Goal: Task Accomplishment & Management: Manage account settings

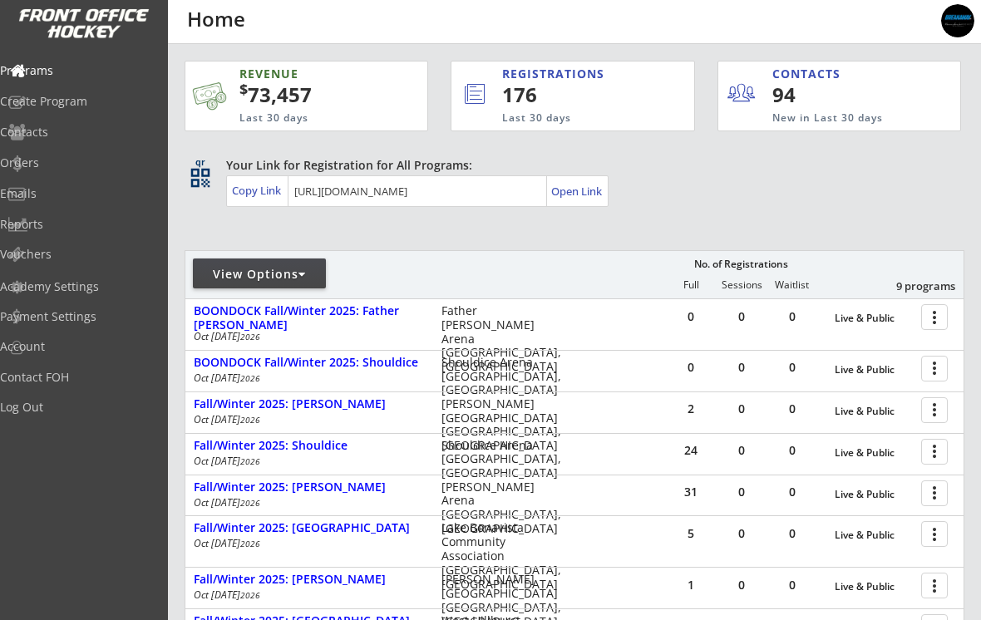
click at [934, 314] on div at bounding box center [937, 316] width 29 height 29
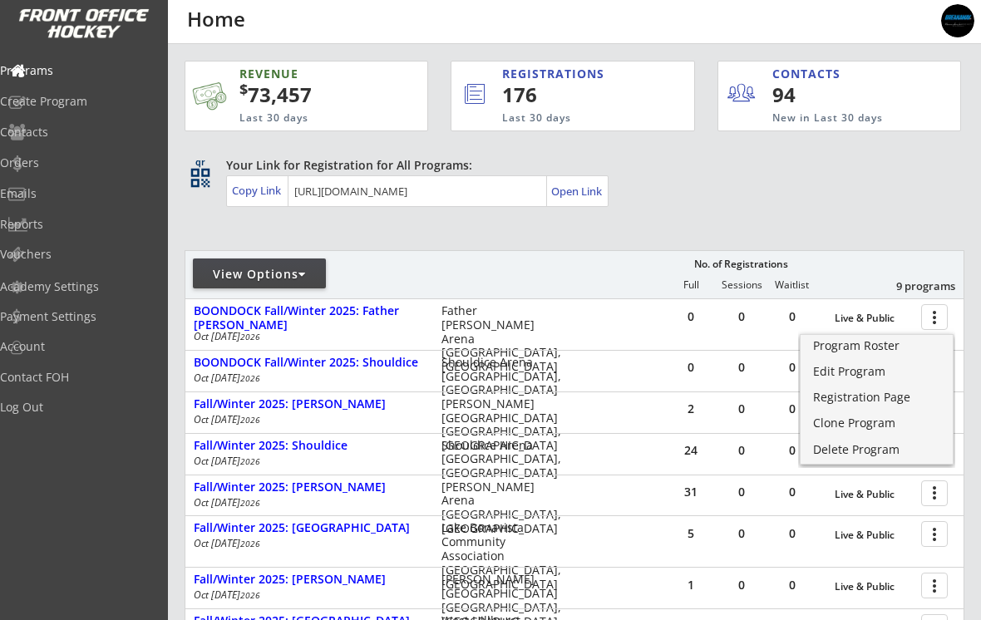
click at [876, 377] on div "Edit Program" at bounding box center [876, 372] width 127 height 12
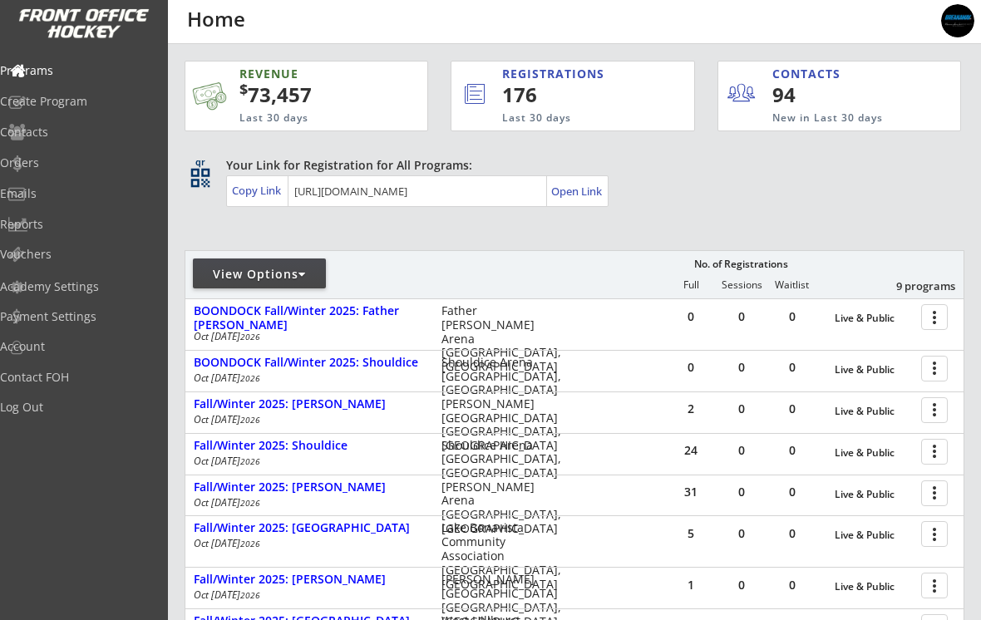
click at [936, 373] on div at bounding box center [937, 367] width 29 height 29
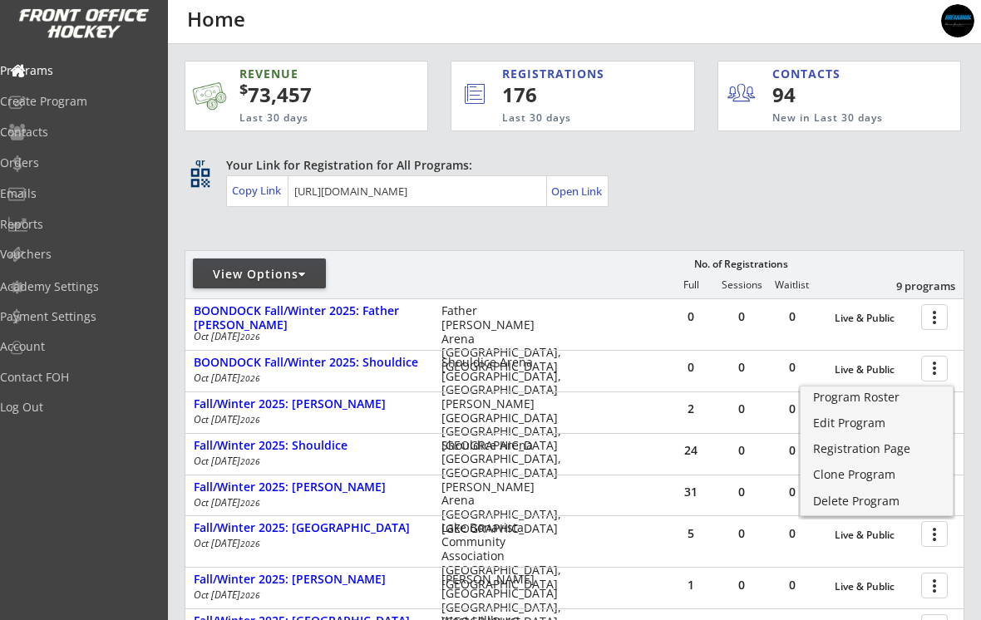
click at [867, 424] on div "Edit Program" at bounding box center [876, 423] width 127 height 12
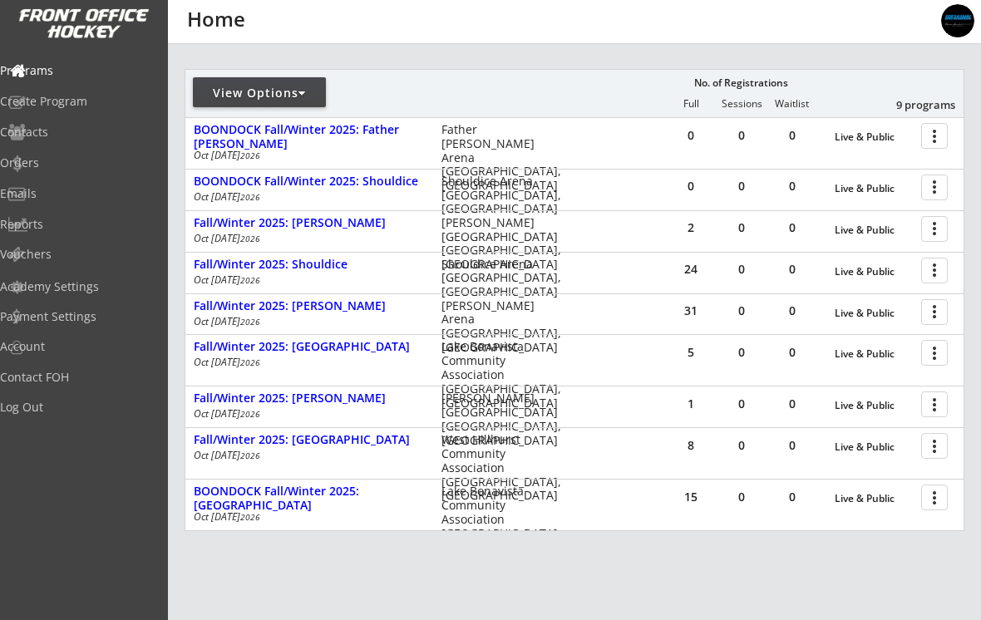
scroll to position [190, 0]
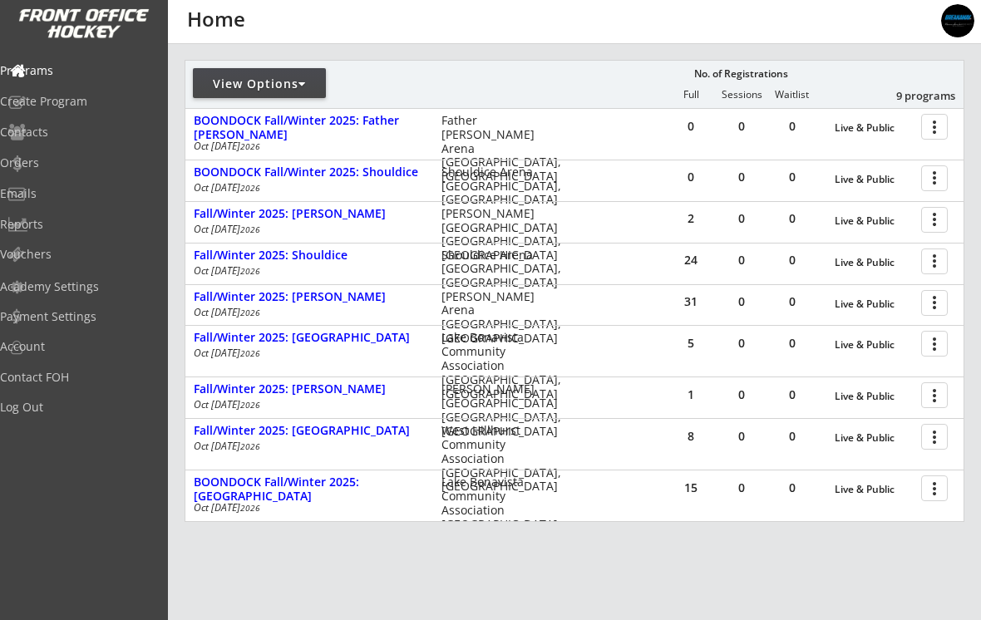
click at [923, 495] on div at bounding box center [937, 487] width 29 height 29
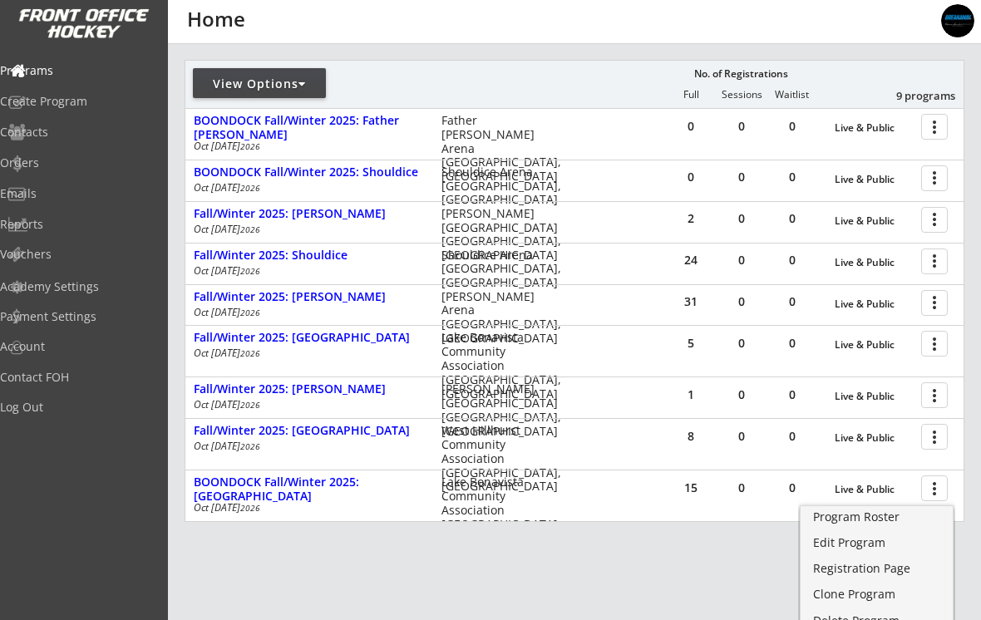
click at [861, 552] on link "Edit Program" at bounding box center [877, 544] width 152 height 25
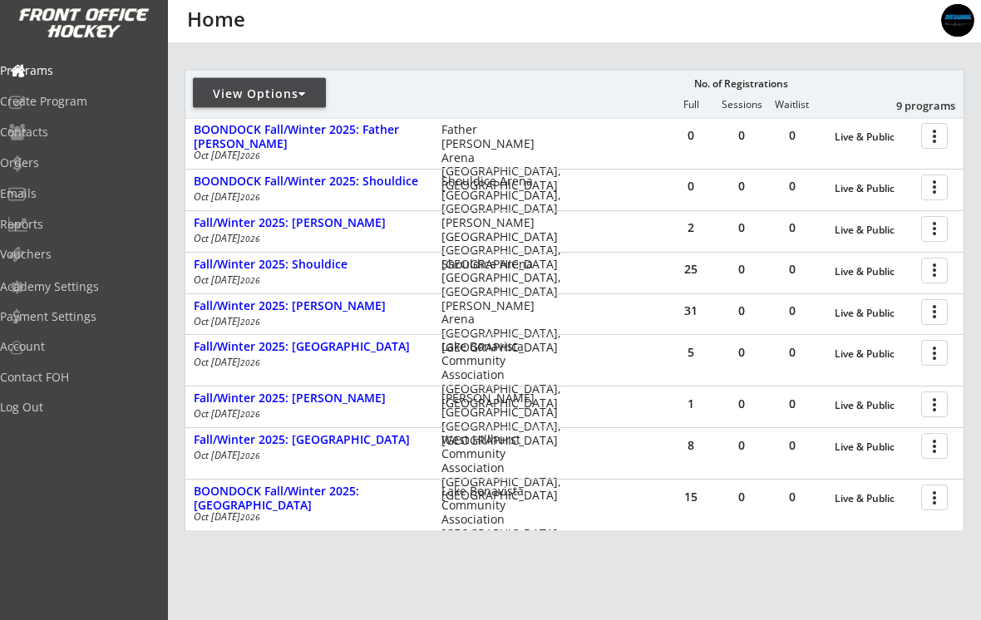
scroll to position [181, 0]
click at [242, 94] on div "View Options" at bounding box center [259, 93] width 133 height 17
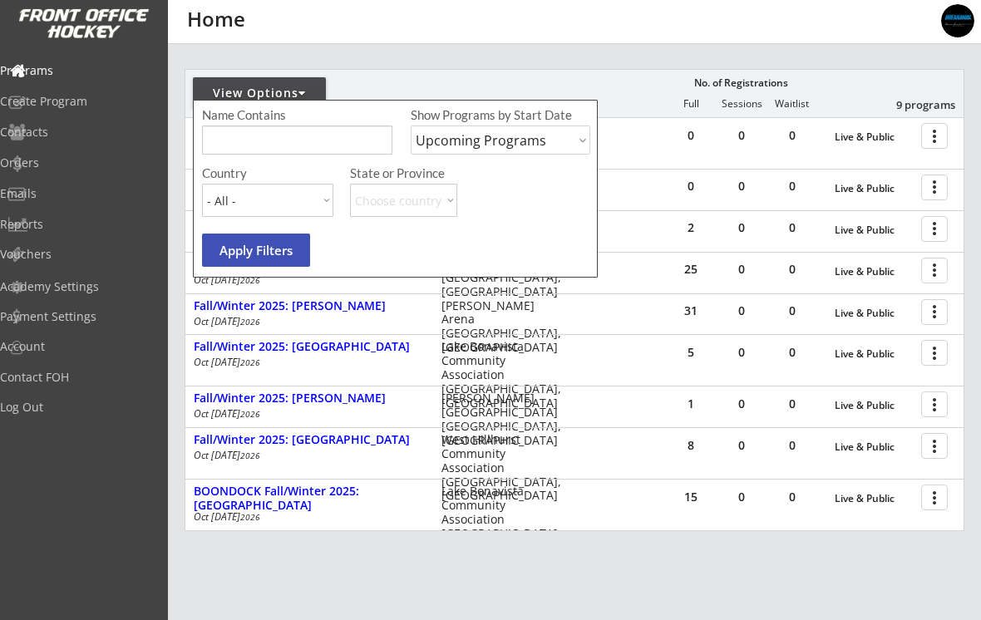
click at [555, 148] on select "Upcoming Programs Past Programs Specific Date Range" at bounding box center [501, 140] width 180 height 29
select select ""Past Programs""
click at [238, 253] on button "Apply Filters" at bounding box center [256, 250] width 108 height 33
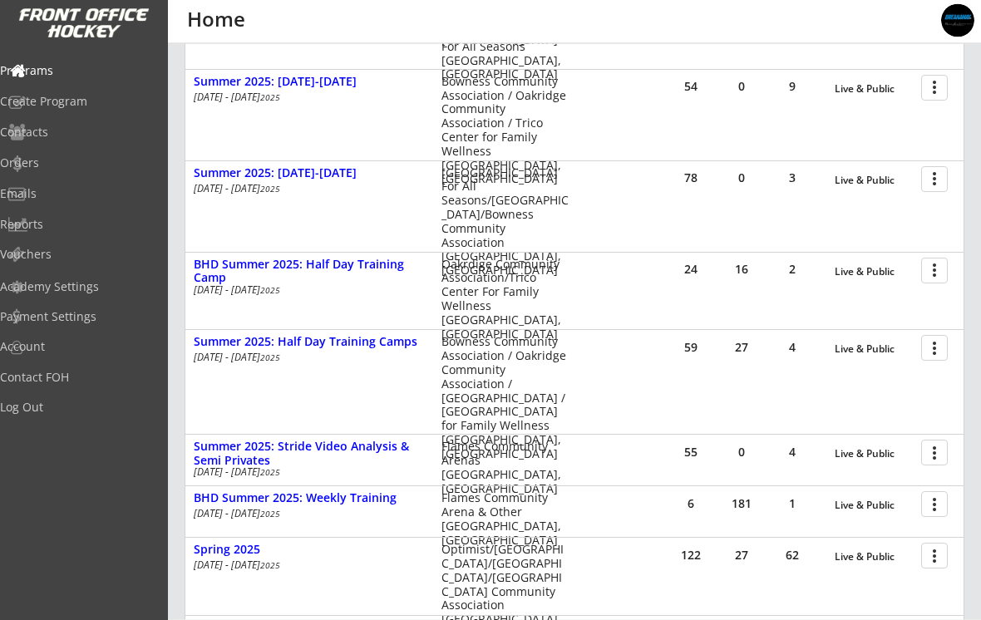
scroll to position [468, 0]
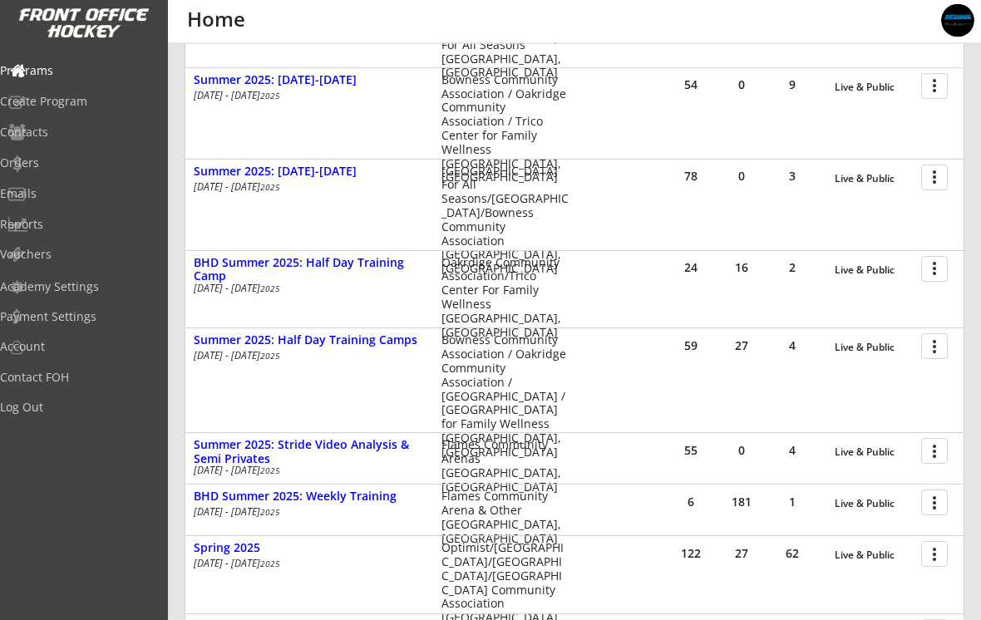
click at [926, 275] on div at bounding box center [937, 268] width 29 height 29
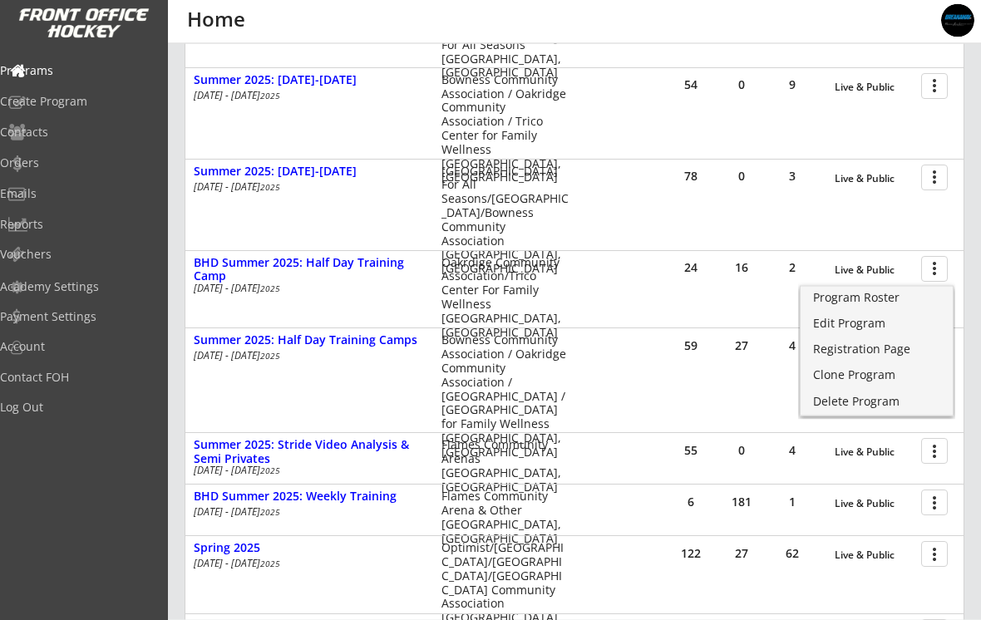
scroll to position [469, 0]
click at [879, 302] on div "Program Roster" at bounding box center [876, 298] width 127 height 12
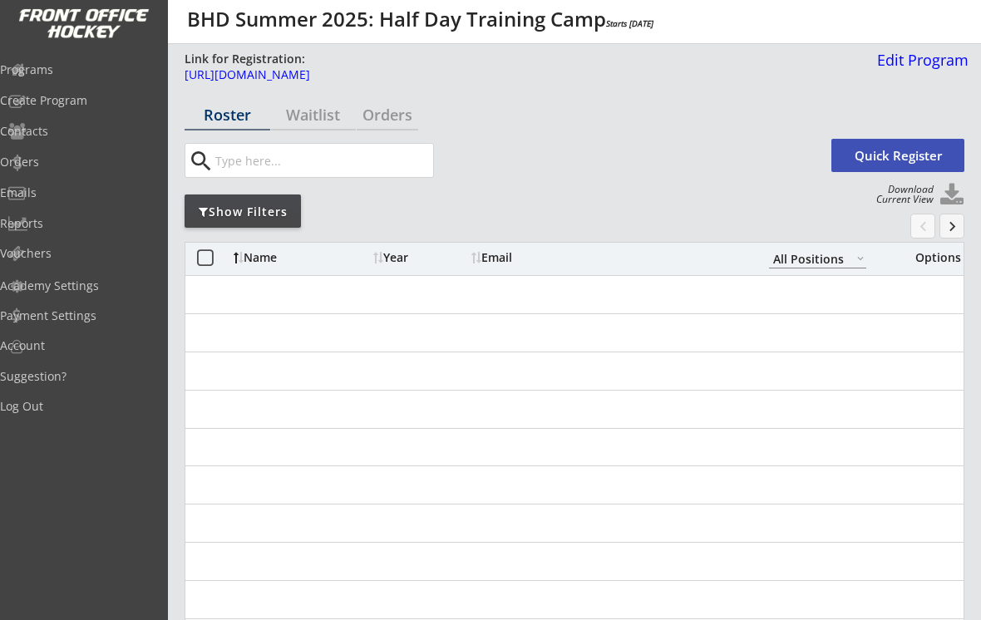
select select ""All Positions""
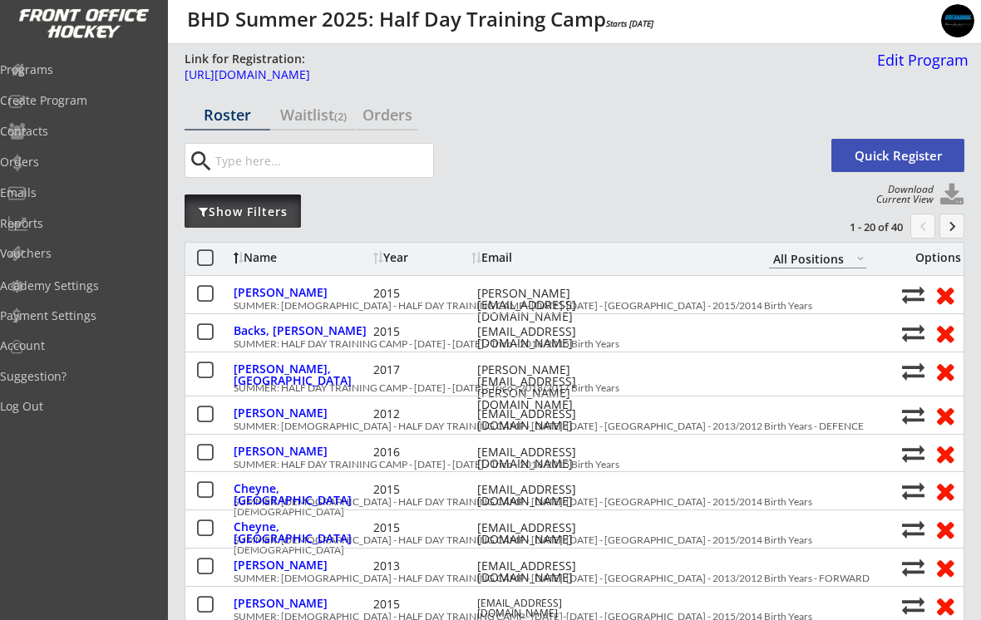
click at [224, 220] on div "Show Filters" at bounding box center [243, 211] width 116 height 33
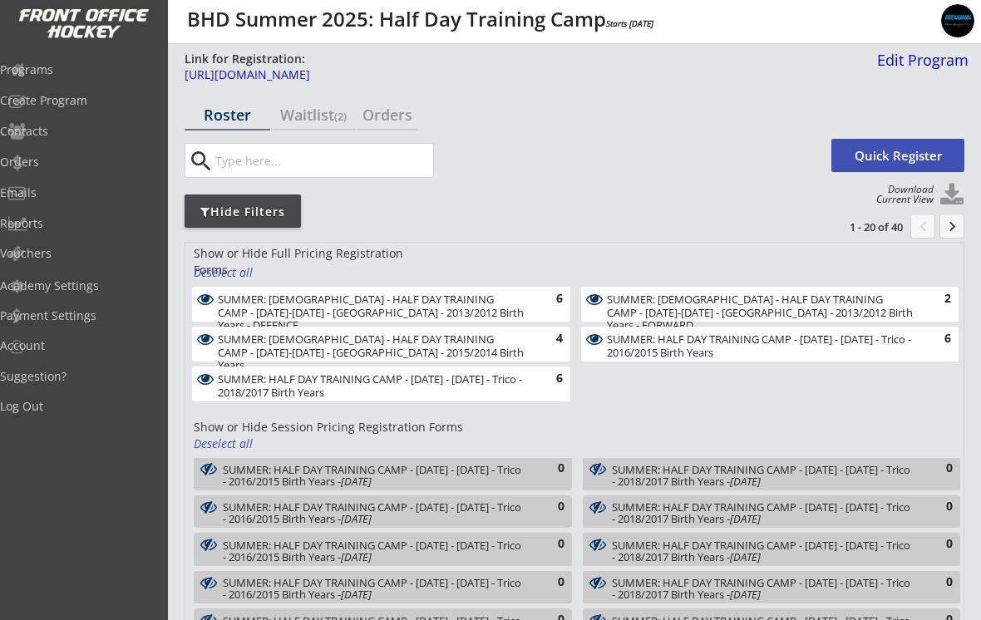
click at [213, 276] on div "Deselect all" at bounding box center [225, 272] width 62 height 17
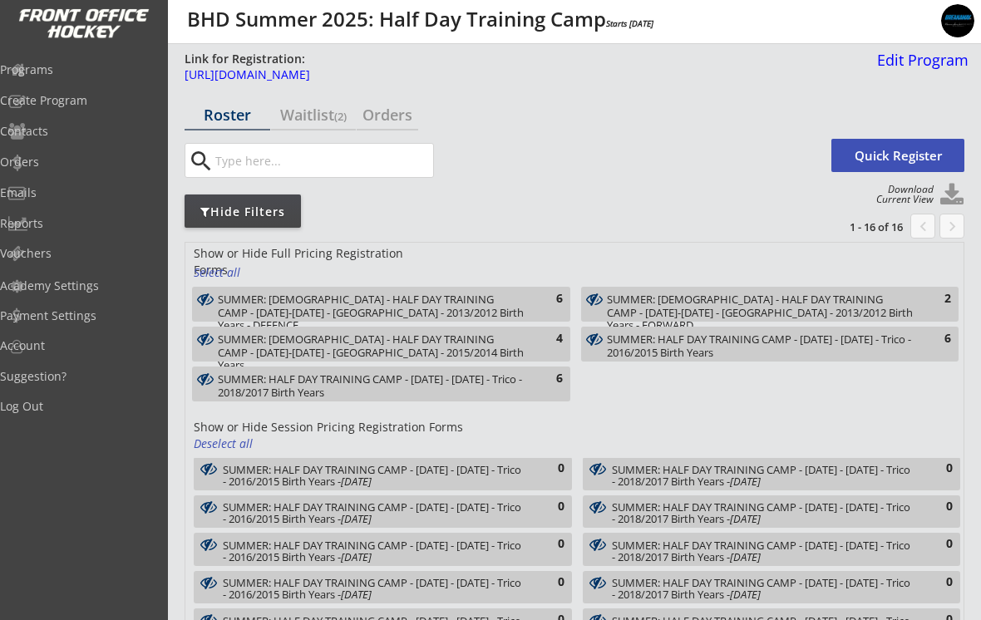
click at [230, 384] on div "SUMMER: HALF DAY TRAINING CAMP - [DATE] - [DATE] - Trico - 2018/2017 Birth Years" at bounding box center [372, 386] width 308 height 26
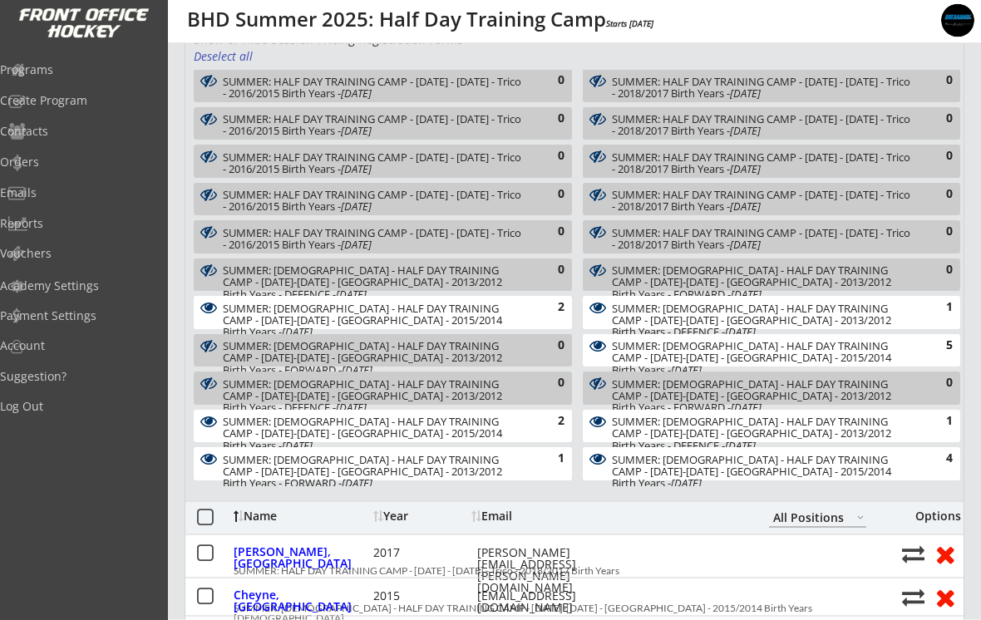
scroll to position [396, 0]
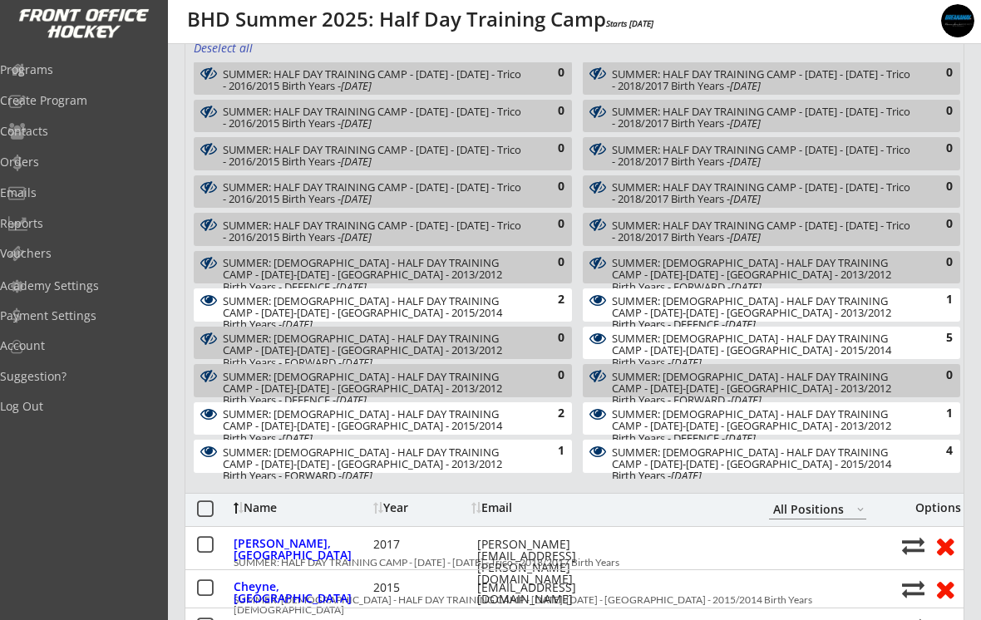
click at [260, 307] on div "SUMMER: [DEMOGRAPHIC_DATA] - HALF DAY TRAINING CAMP - [DATE]-[DATE] - [GEOGRAPH…" at bounding box center [374, 313] width 303 height 36
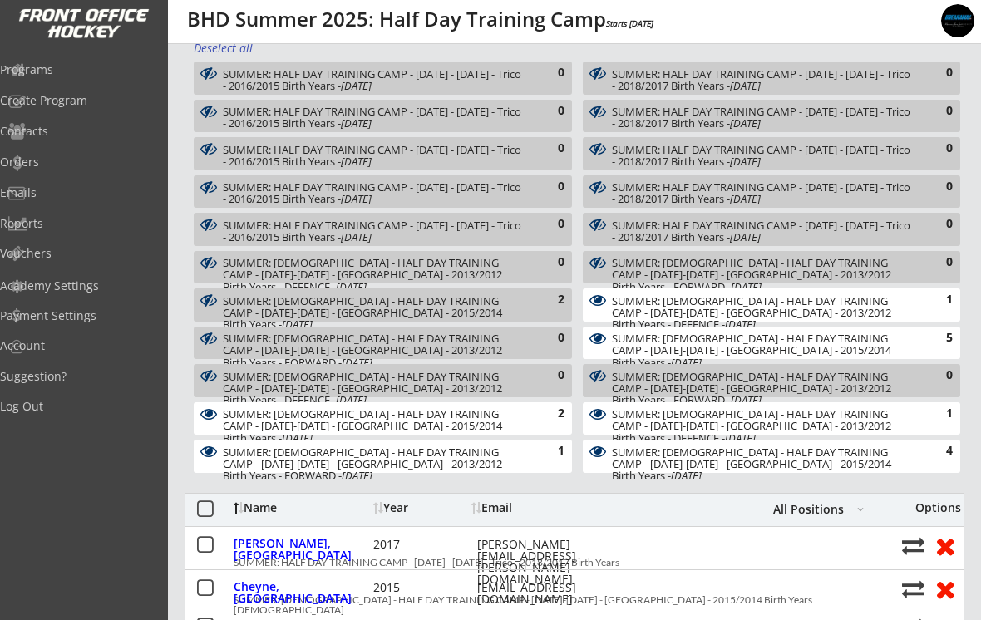
click at [240, 420] on div "SUMMER: [DEMOGRAPHIC_DATA] - HALF DAY TRAINING CAMP - [DATE]-[DATE] - [GEOGRAPH…" at bounding box center [374, 426] width 303 height 36
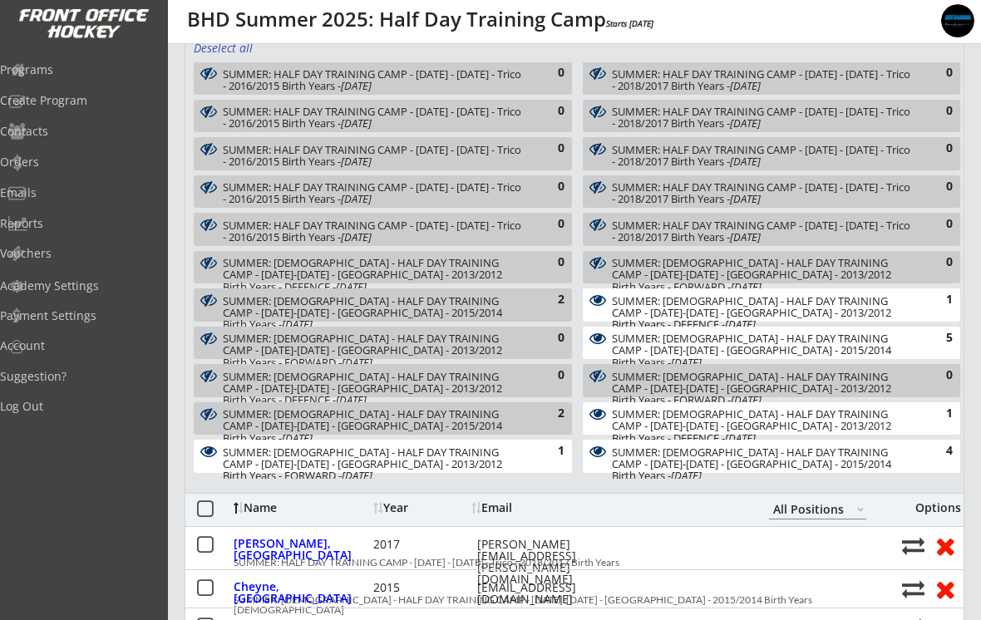
click at [251, 462] on div "SUMMER: [DEMOGRAPHIC_DATA] - HALF DAY TRAINING CAMP - [DATE]-[DATE] - [GEOGRAPH…" at bounding box center [374, 465] width 303 height 36
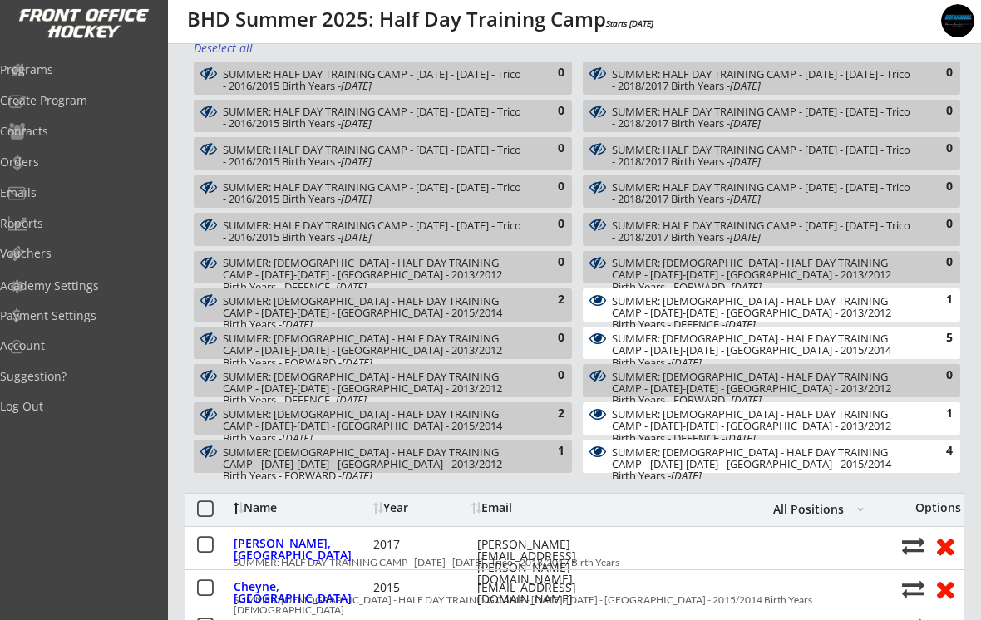
click at [668, 450] on div "SUMMER: [DEMOGRAPHIC_DATA] - HALF DAY TRAINING CAMP - [DATE]-[DATE] - [GEOGRAPH…" at bounding box center [763, 465] width 302 height 36
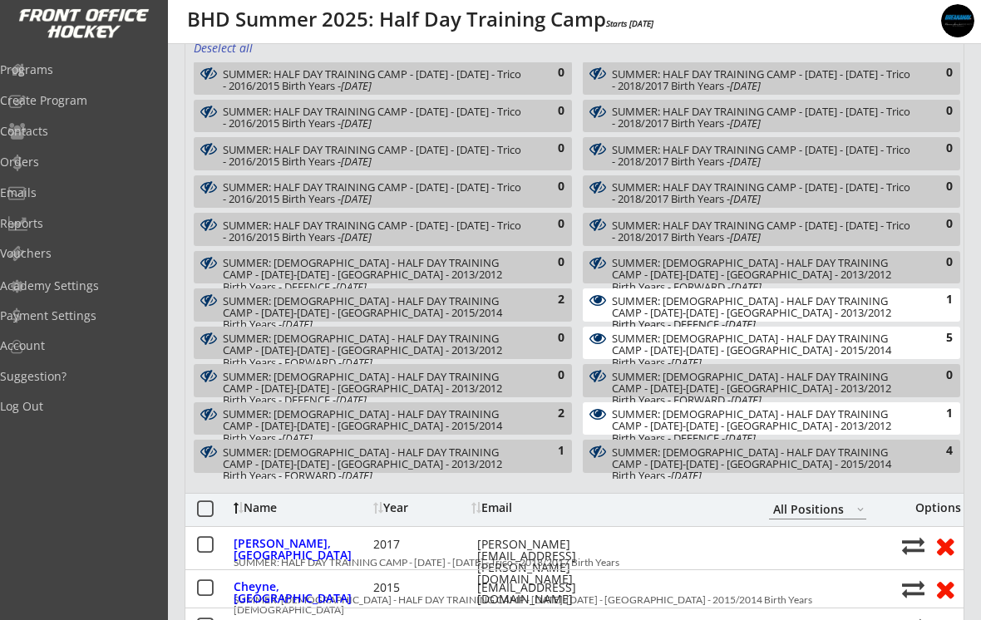
click at [643, 424] on div "SUMMER: [DEMOGRAPHIC_DATA] - HALF DAY TRAINING CAMP - [DATE]-[DATE] - [GEOGRAPH…" at bounding box center [763, 426] width 302 height 36
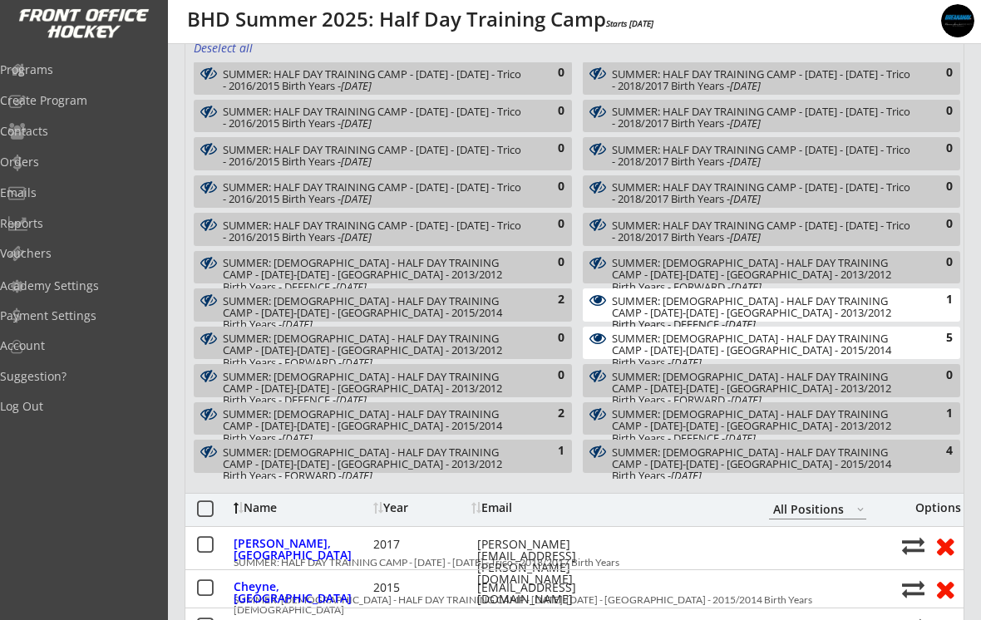
click at [624, 346] on div "SUMMER: [DEMOGRAPHIC_DATA] - HALF DAY TRAINING CAMP - [DATE]-[DATE] - [GEOGRAPH…" at bounding box center [763, 351] width 302 height 36
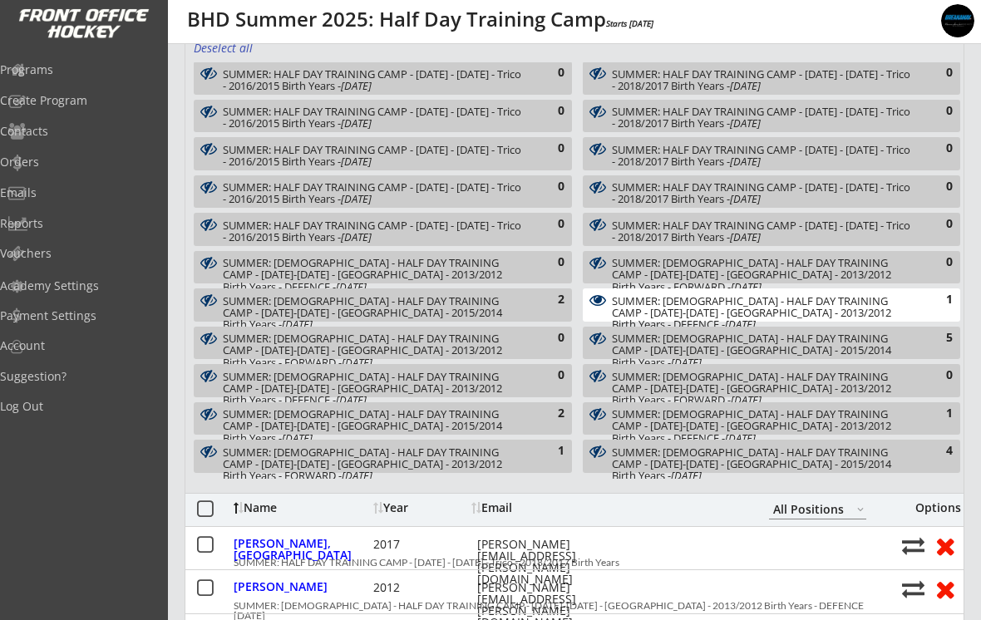
click at [610, 294] on button at bounding box center [597, 300] width 25 height 17
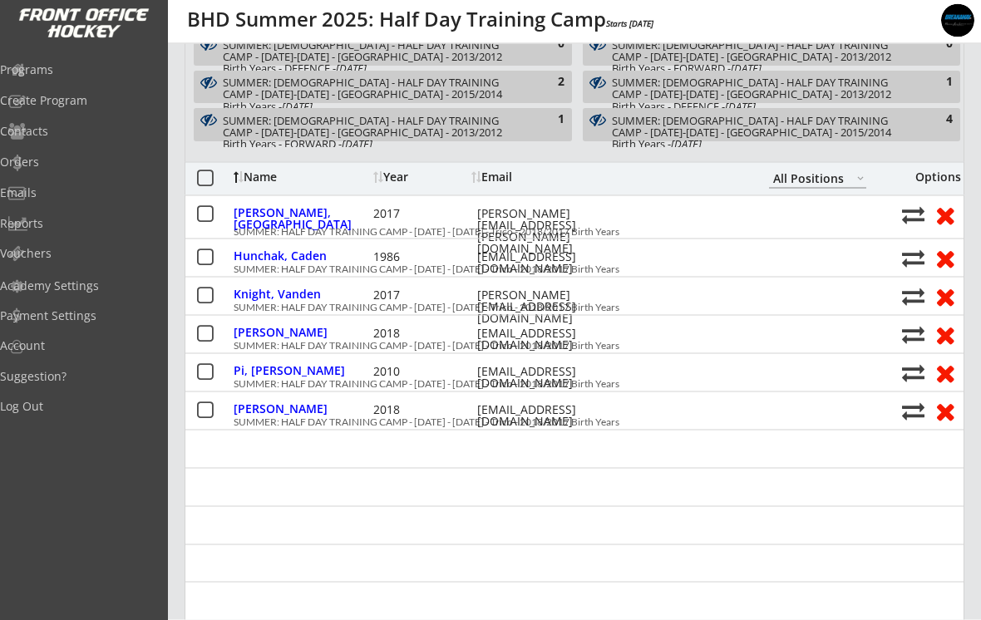
scroll to position [731, 0]
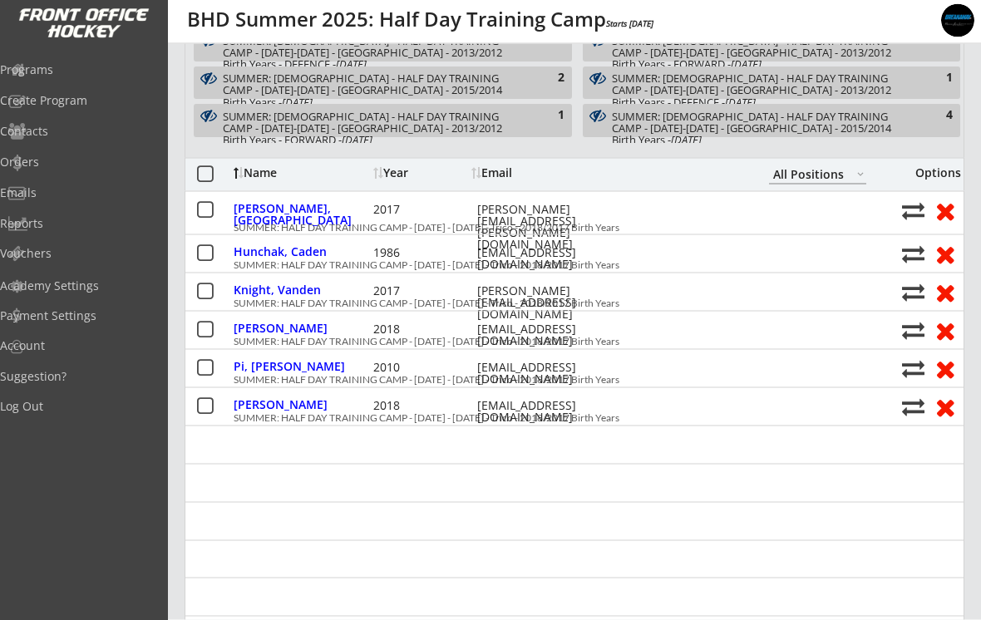
click at [660, 470] on div at bounding box center [574, 483] width 778 height 38
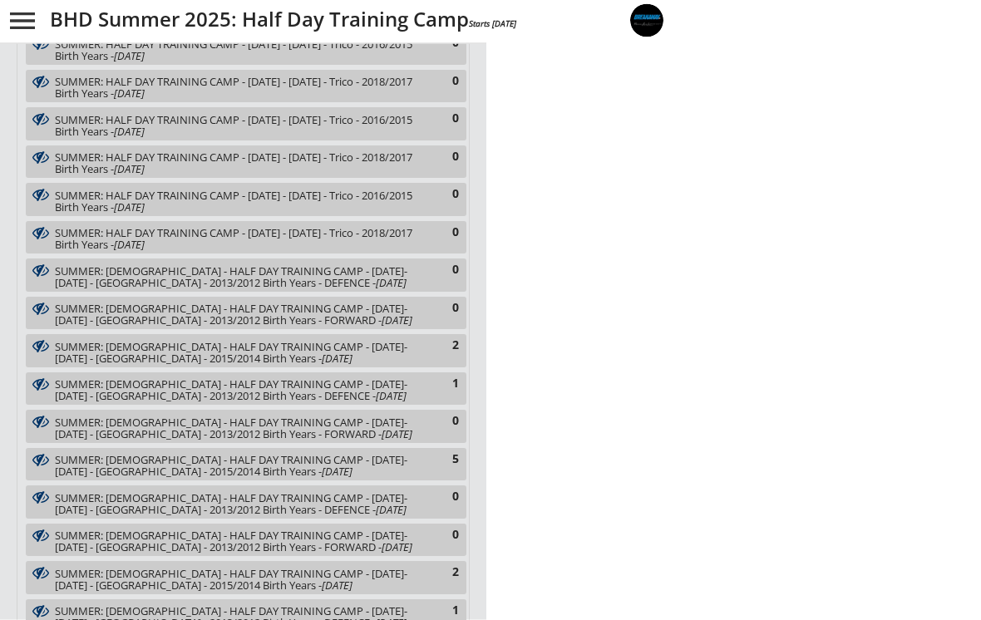
select select ""All Positions""
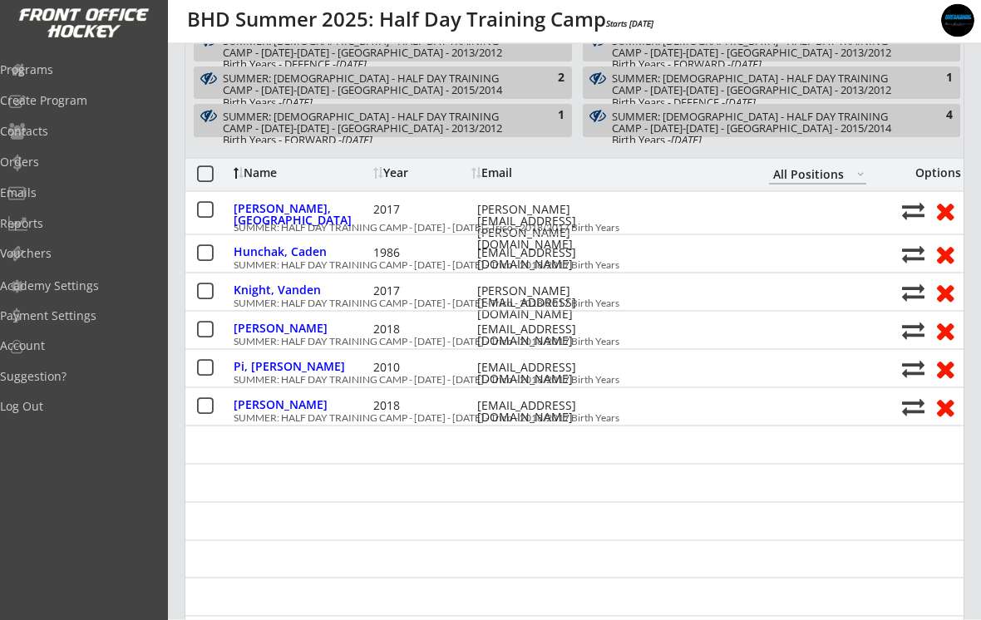
scroll to position [732, 0]
copy div "[PERSON_NAME][EMAIL_ADDRESS][PERSON_NAME][DOMAIN_NAME]"
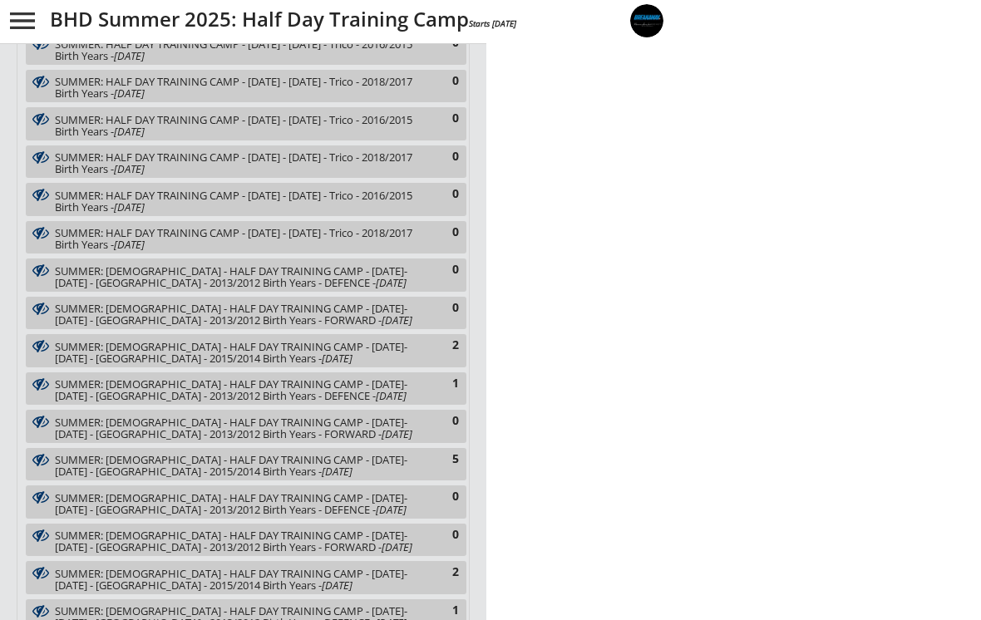
select select ""All Positions""
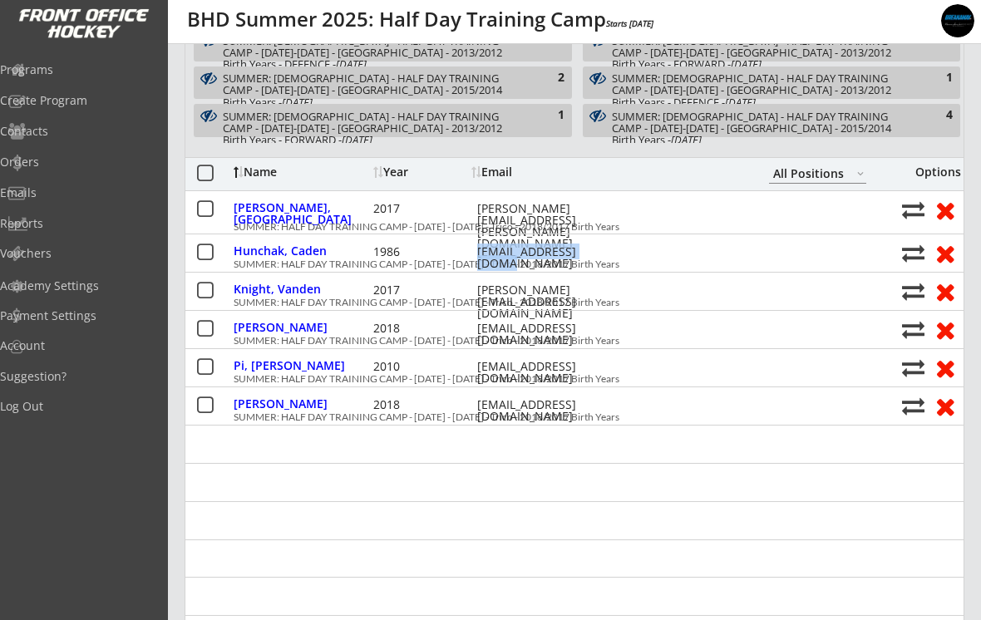
copy div "[EMAIL_ADDRESS][DOMAIN_NAME]"
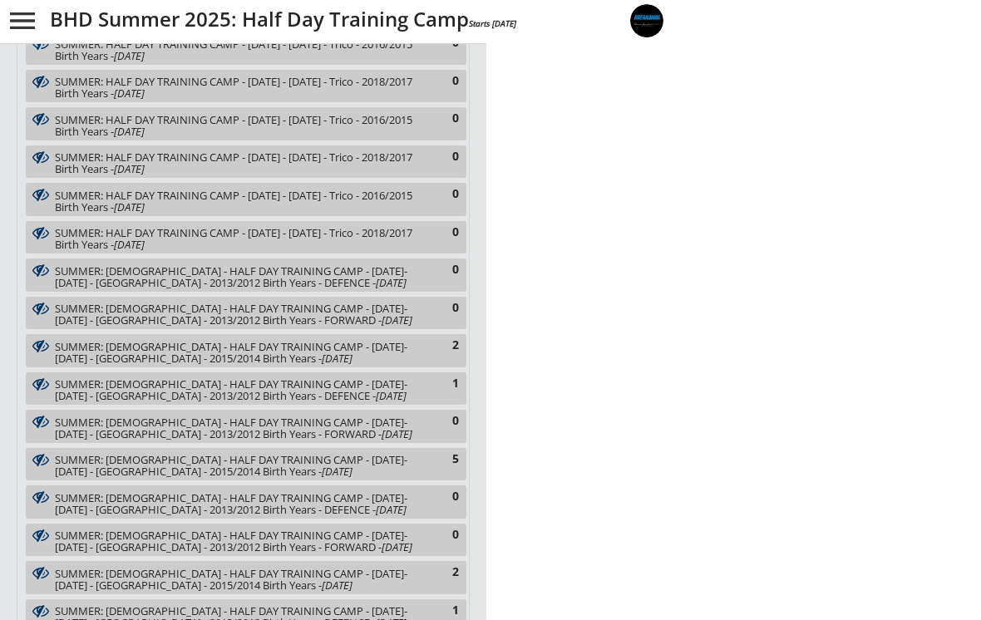
select select ""All Positions""
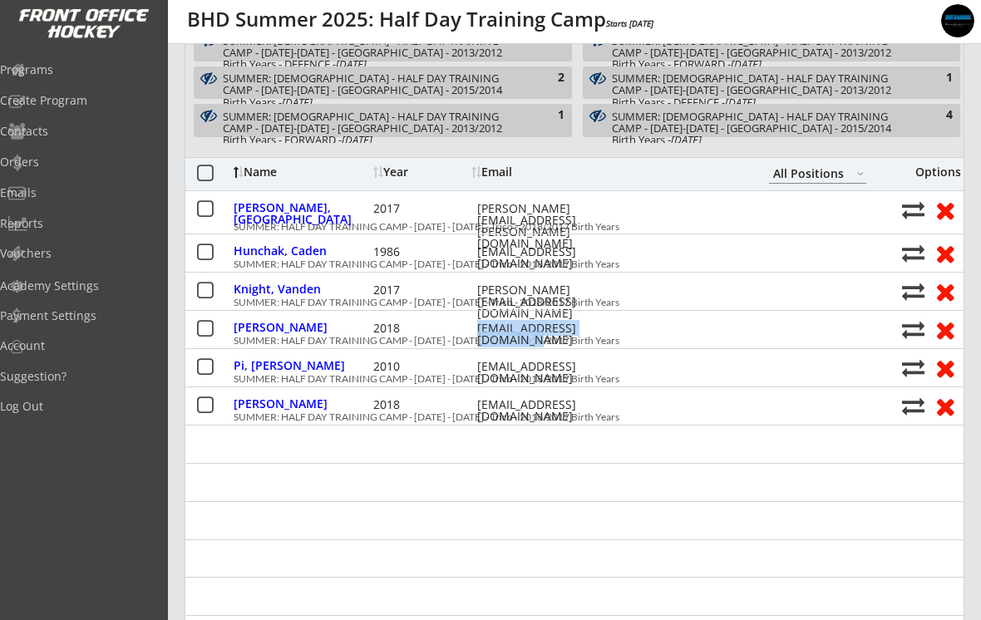
copy div "[EMAIL_ADDRESS][DOMAIN_NAME]"
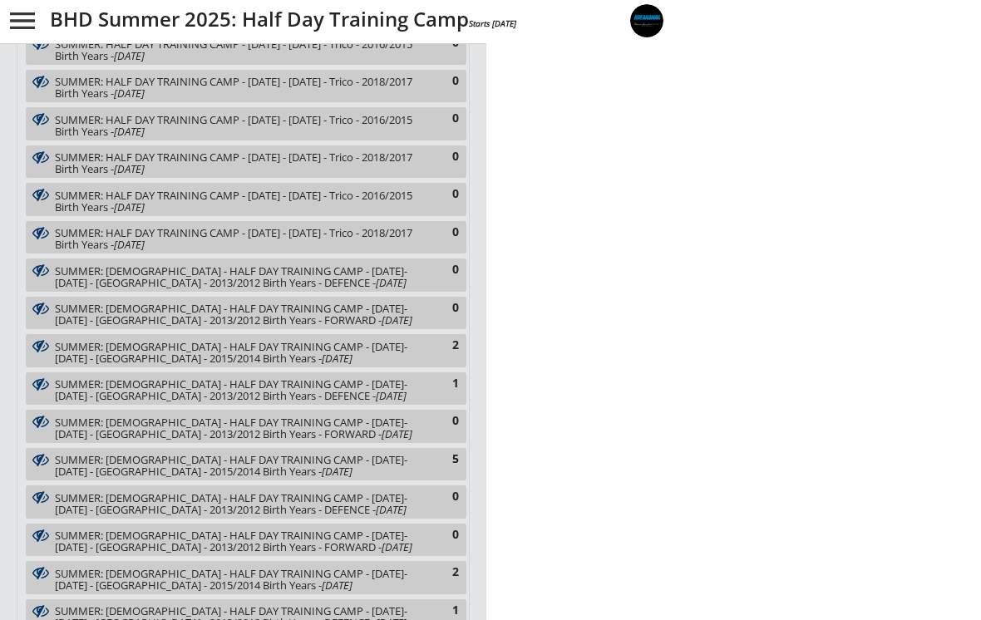
select select ""All Positions""
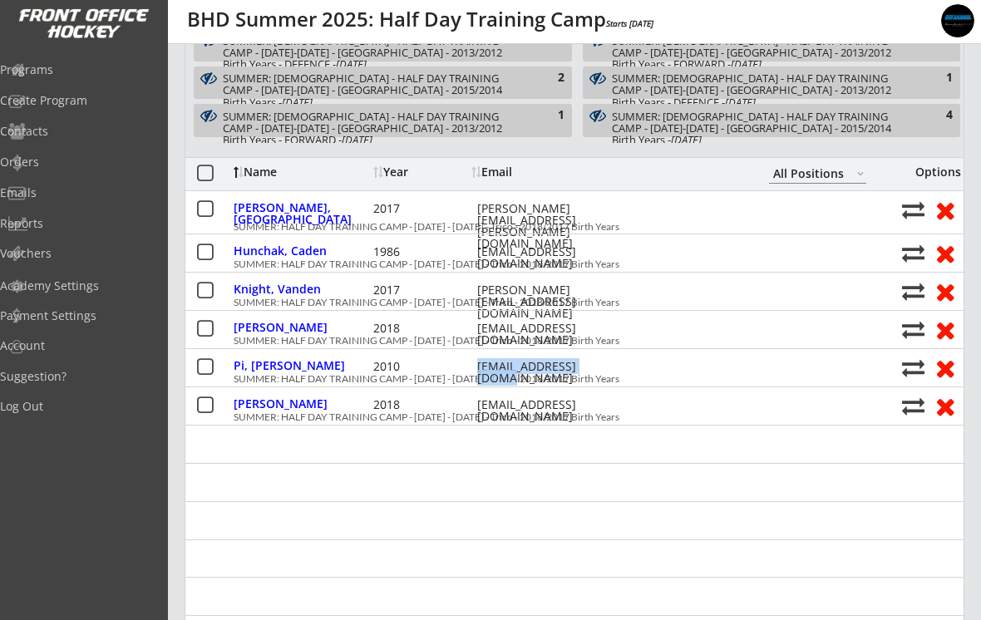
copy div "[EMAIL_ADDRESS][DOMAIN_NAME]"
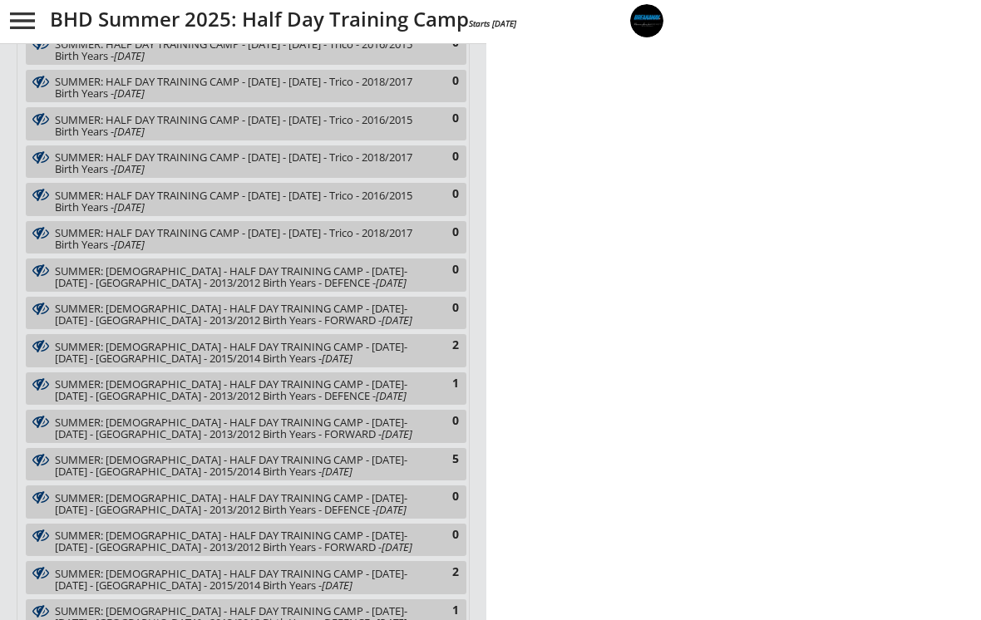
select select ""All Positions""
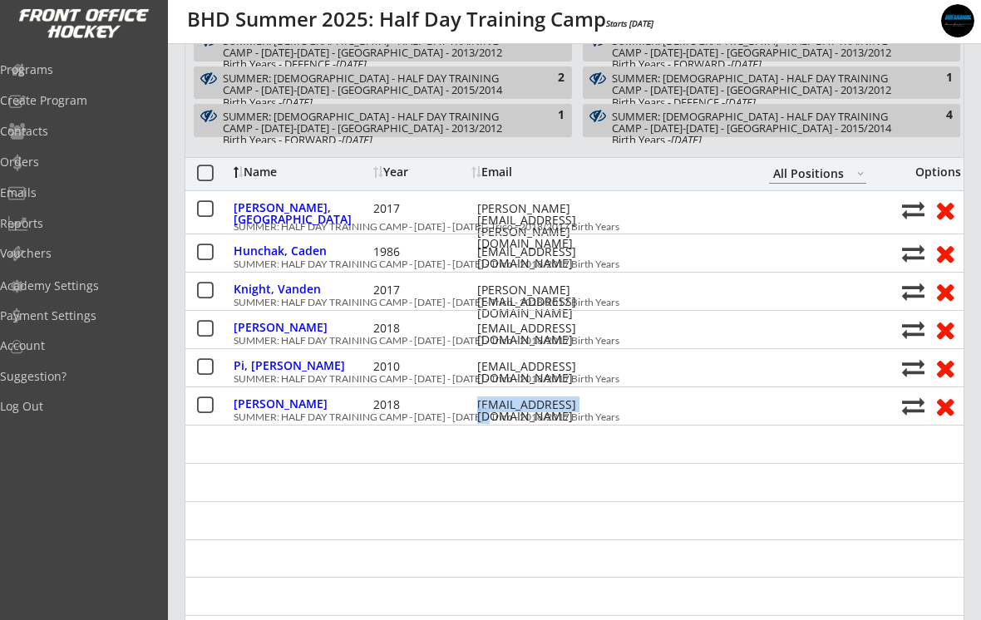
copy div "[EMAIL_ADDRESS][DOMAIN_NAME]"
select select ""All Positions""
